Goal: Information Seeking & Learning: Learn about a topic

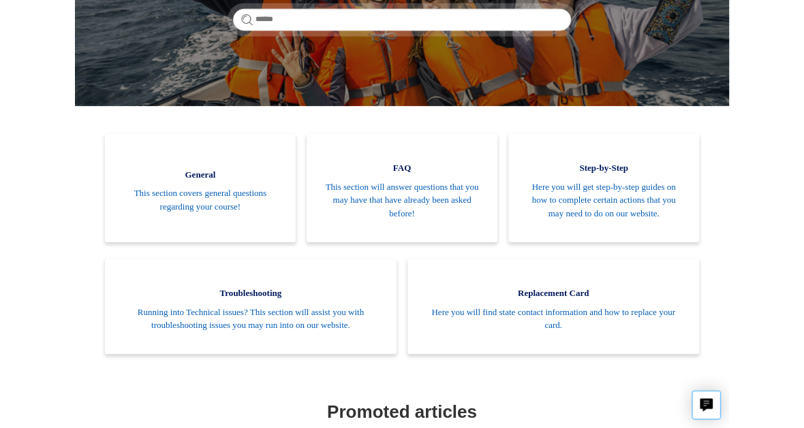
scroll to position [230, 0]
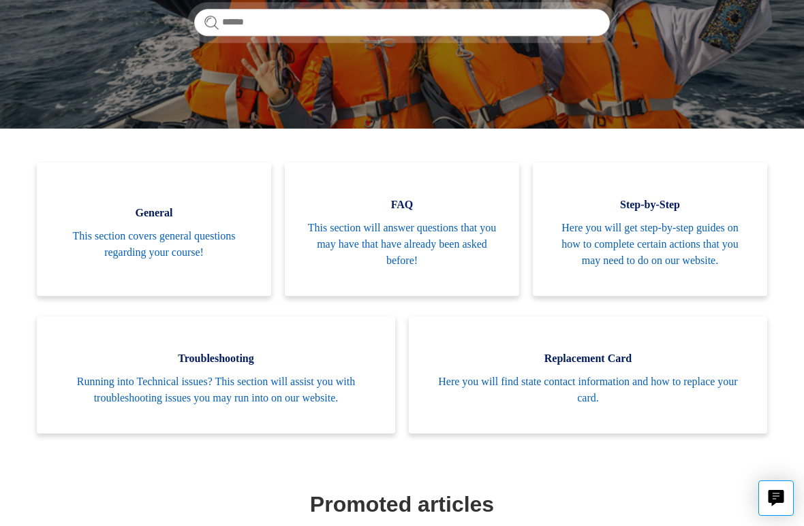
click at [214, 249] on span "This section covers general questions regarding your course!" at bounding box center [153, 244] width 193 height 33
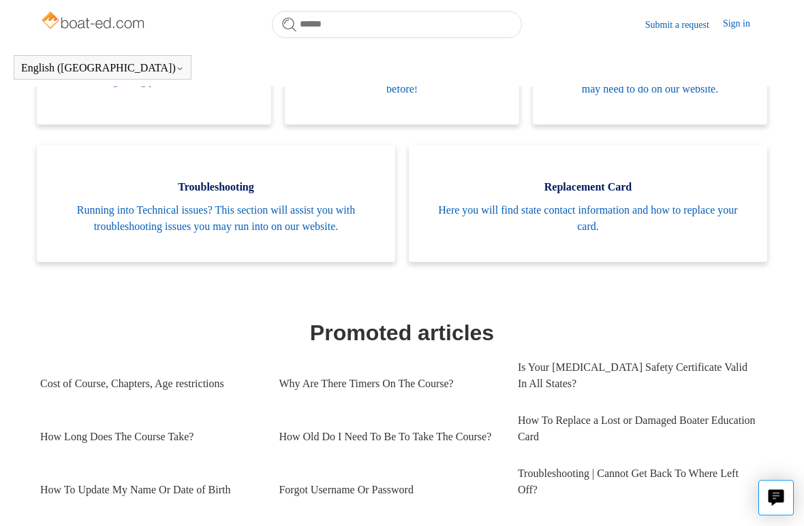
scroll to position [367, 0]
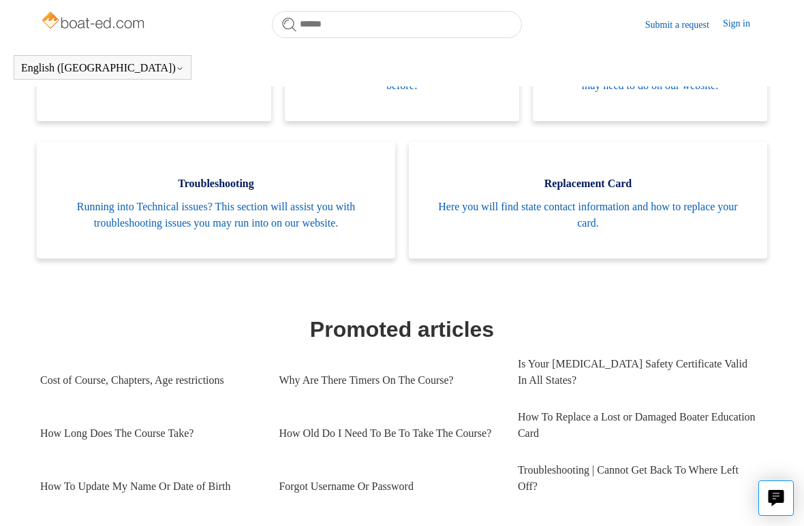
click at [441, 420] on link "How Old Do I Need To Be To Take The Course?" at bounding box center [388, 433] width 218 height 37
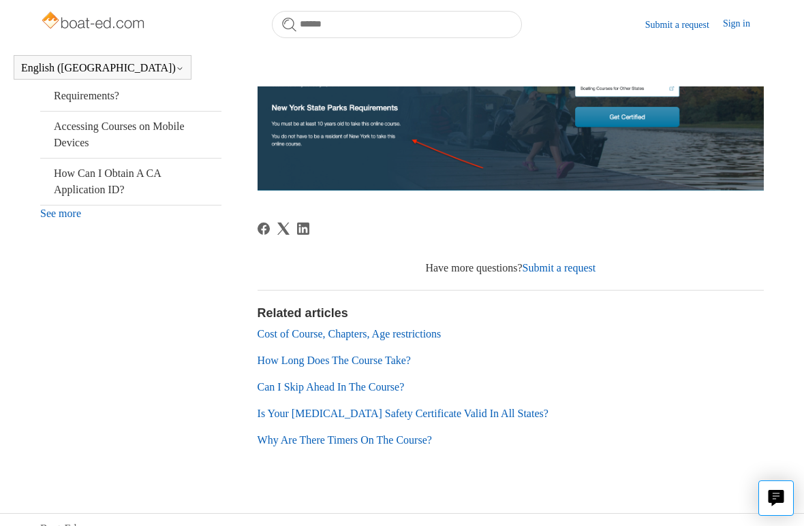
scroll to position [497, 0]
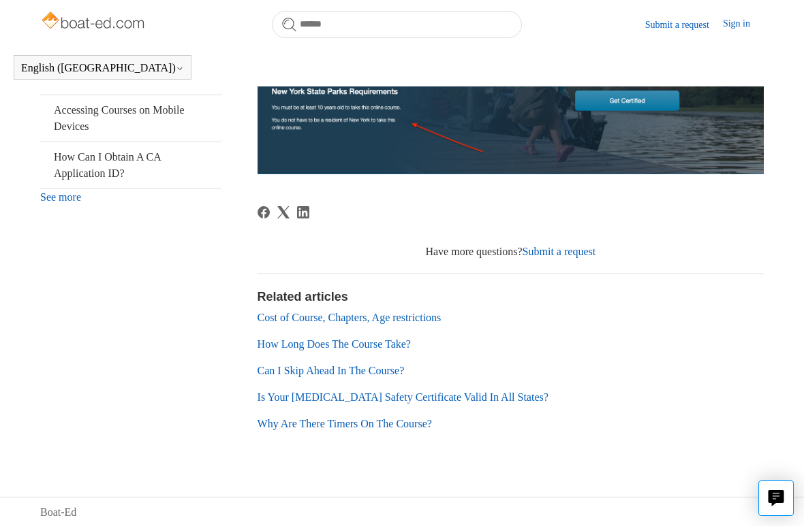
click at [383, 338] on link "How Long Does The Course Take?" at bounding box center [333, 344] width 153 height 12
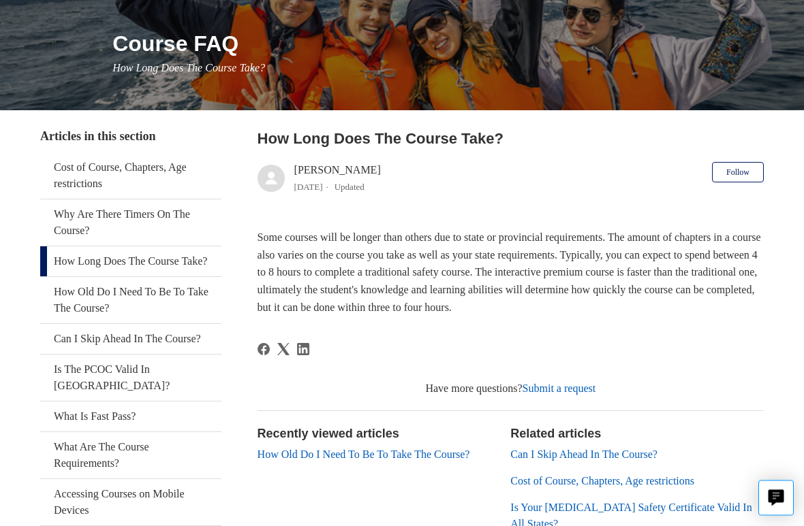
scroll to position [151, 0]
click at [216, 354] on link "Can I Skip Ahead In The Course?" at bounding box center [130, 339] width 181 height 30
